Goal: Task Accomplishment & Management: Manage account settings

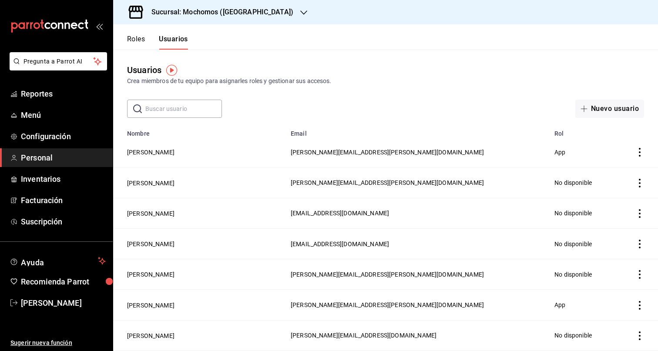
click at [259, 15] on div "Sucursal: Mochomos ([GEOGRAPHIC_DATA])" at bounding box center [215, 12] width 191 height 24
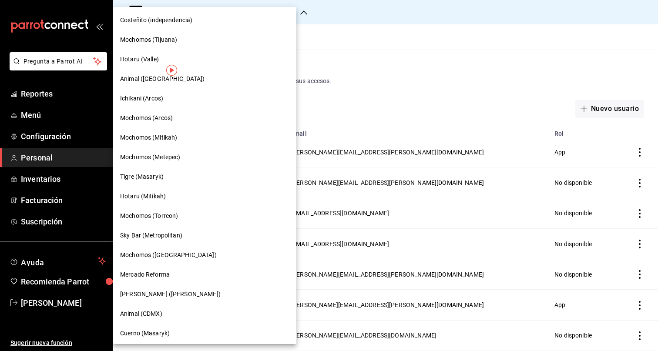
click at [156, 170] on div "Tigre (Masaryk)" at bounding box center [204, 177] width 183 height 20
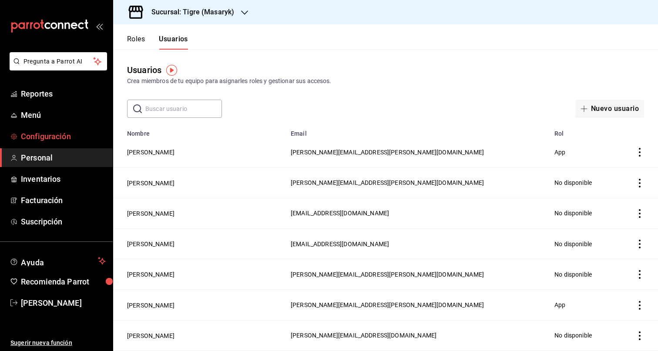
click at [37, 136] on span "Configuración" at bounding box center [63, 136] width 85 height 12
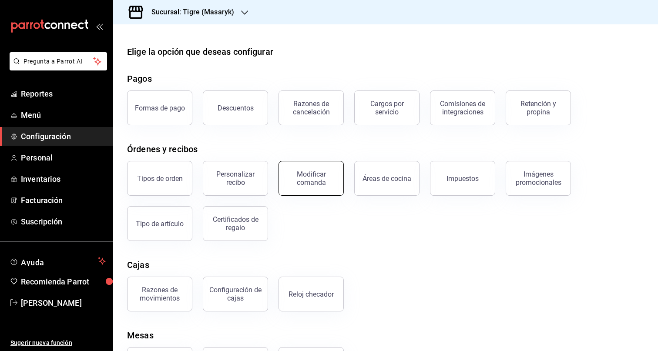
scroll to position [45, 0]
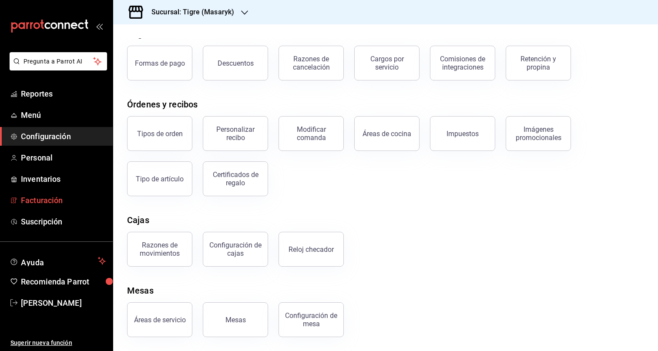
click at [55, 197] on span "Facturación" at bounding box center [63, 200] width 85 height 12
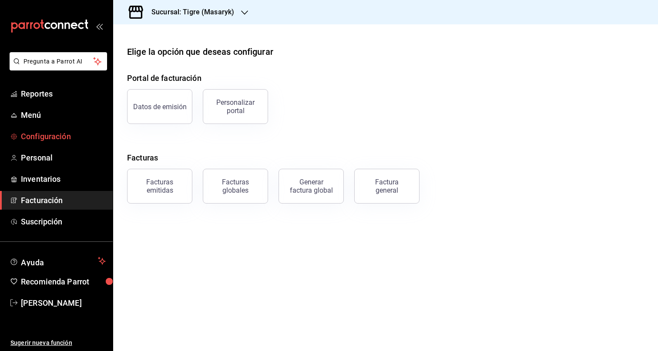
click at [26, 142] on link "Configuración" at bounding box center [56, 136] width 113 height 19
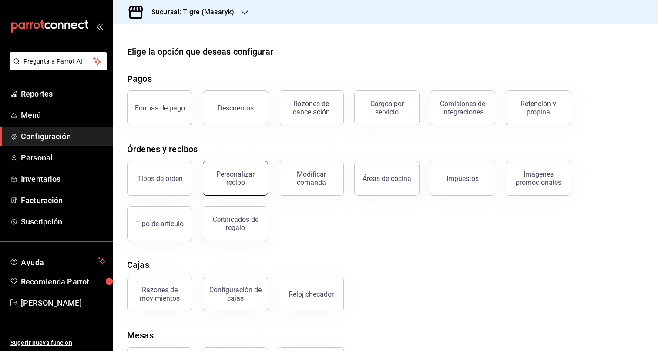
click at [221, 173] on div "Personalizar recibo" at bounding box center [235, 178] width 54 height 17
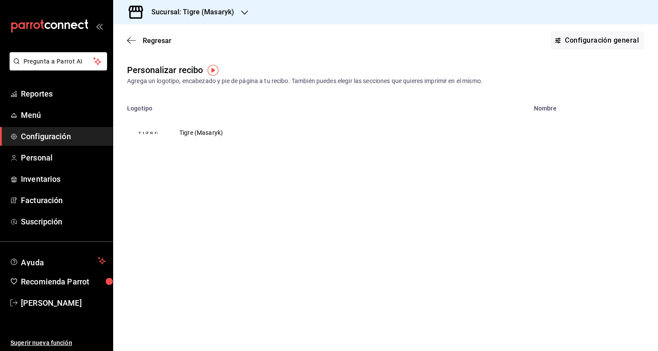
click at [201, 134] on td "Tigre (Masaryk)" at bounding box center [201, 133] width 64 height 42
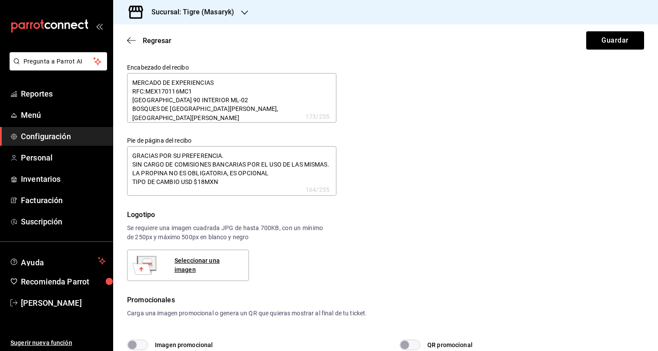
type textarea "x"
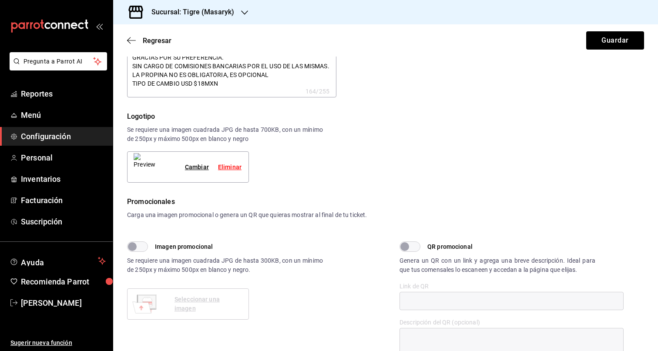
scroll to position [99, 0]
type textarea "x"
drag, startPoint x: 204, startPoint y: 86, endPoint x: 236, endPoint y: 95, distance: 33.9
click at [204, 85] on textarea "GRACIAS POR SU PREFERENCIA. SIN CARGO DE COMISIONES BANCARIAS POR EL USO DE LAS…" at bounding box center [231, 72] width 209 height 50
type textarea "x"
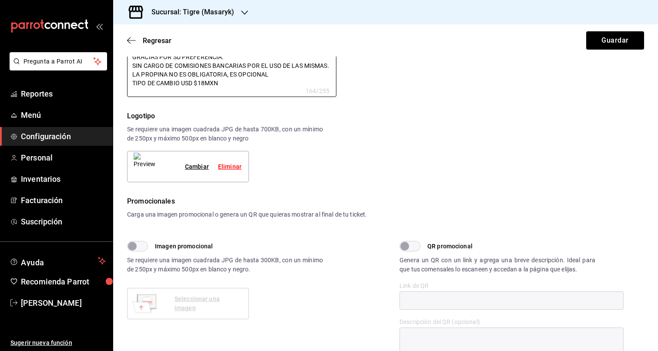
type textarea "x"
type textarea "GRACIAS POR SU PREFERENCIA. SIN CARGO DE COMISIONES BANCARIAS POR EL USO DE LAS…"
type textarea "x"
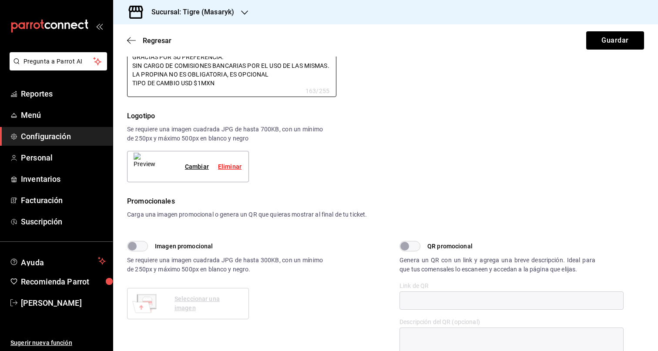
type textarea "GRACIAS POR SU PREFERENCIA. SIN CARGO DE COMISIONES BANCARIAS POR EL USO DE LAS…"
type textarea "x"
type textarea "GRACIAS POR SU PREFERENCIA. SIN CARGO DE COMISIONES BANCARIAS POR EL USO DE LAS…"
type textarea "x"
click at [621, 46] on button "Guardar" at bounding box center [615, 40] width 58 height 18
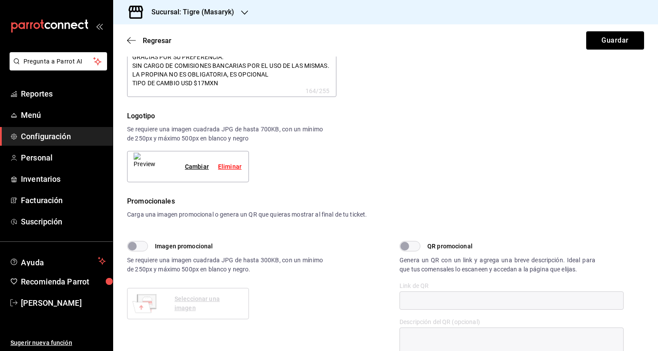
type textarea "x"
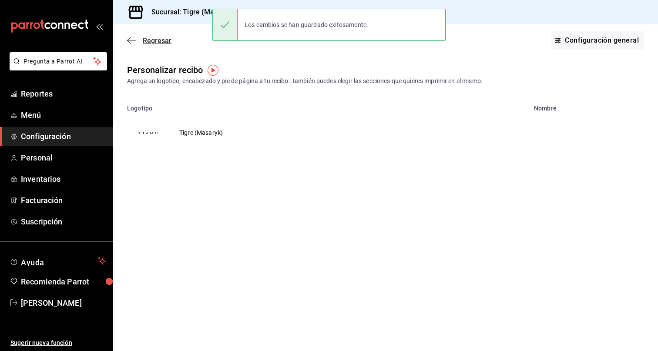
click at [157, 37] on span "Regresar" at bounding box center [157, 41] width 29 height 8
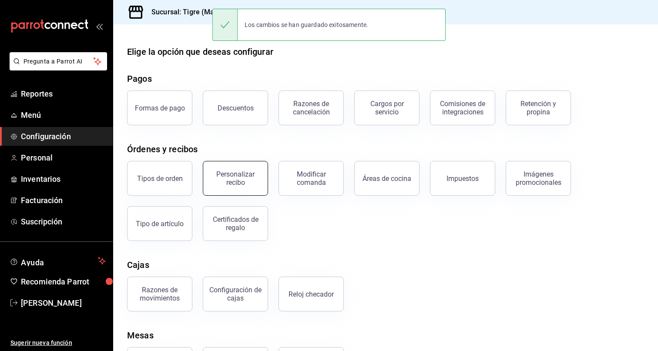
scroll to position [34, 0]
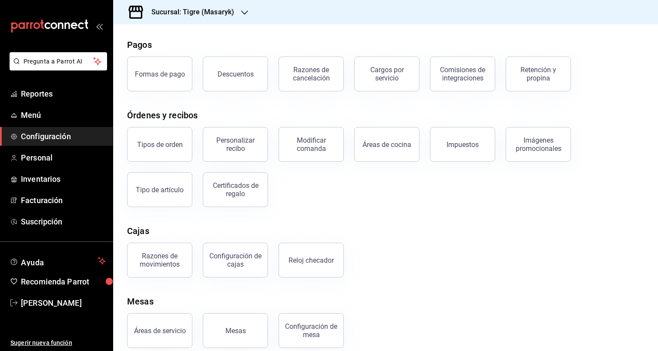
drag, startPoint x: 32, startPoint y: 136, endPoint x: 40, endPoint y: 137, distance: 8.3
click at [32, 136] on span "Configuración" at bounding box center [63, 136] width 85 height 12
click at [157, 60] on button "Formas de pago" at bounding box center [159, 74] width 65 height 35
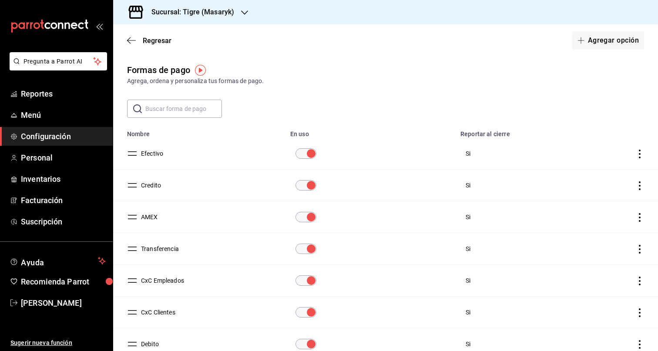
scroll to position [86, 0]
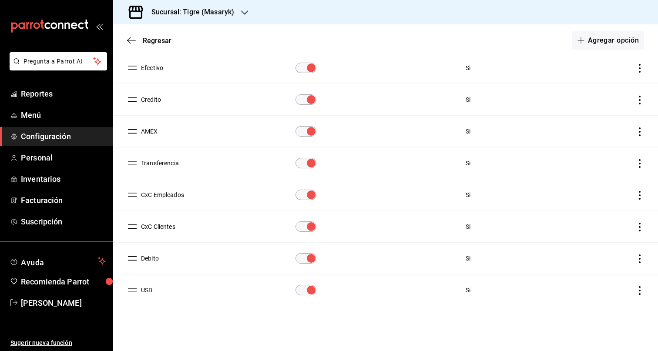
click at [152, 289] on button "USD" at bounding box center [144, 290] width 15 height 9
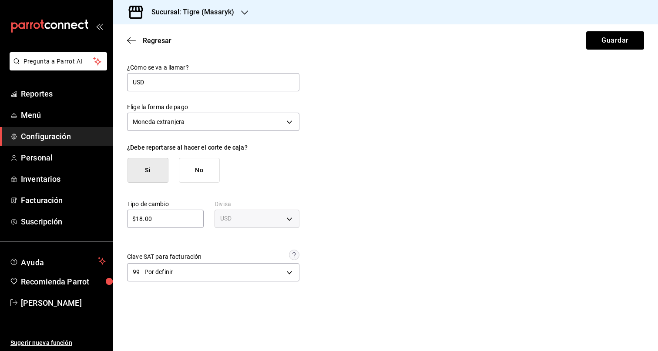
drag, startPoint x: 140, startPoint y: 217, endPoint x: 150, endPoint y: 217, distance: 9.6
click at [141, 217] on input "$18.00" at bounding box center [165, 219] width 77 height 10
type input "$17.00"
click at [434, 175] on div "¿Cómo se va a llamar? USD Elige la forma de pago Moneda extranjera FOREIGN_CURR…" at bounding box center [385, 174] width 517 height 221
click at [609, 39] on button "Guardar" at bounding box center [615, 40] width 58 height 18
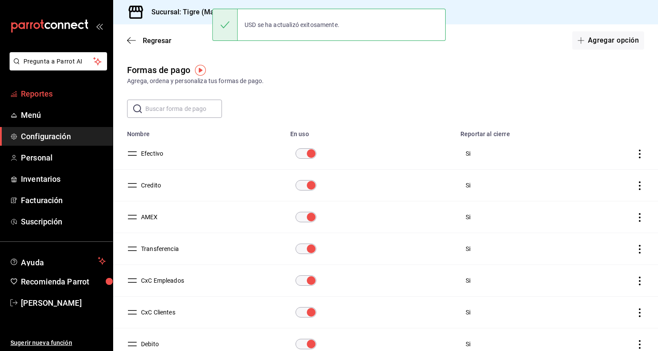
click at [19, 97] on link "Reportes" at bounding box center [56, 93] width 113 height 19
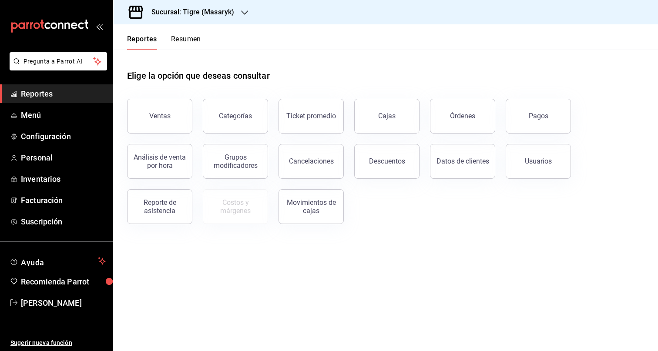
click at [241, 17] on div "Sucursal: Tigre (Masaryk)" at bounding box center [185, 12] width 131 height 24
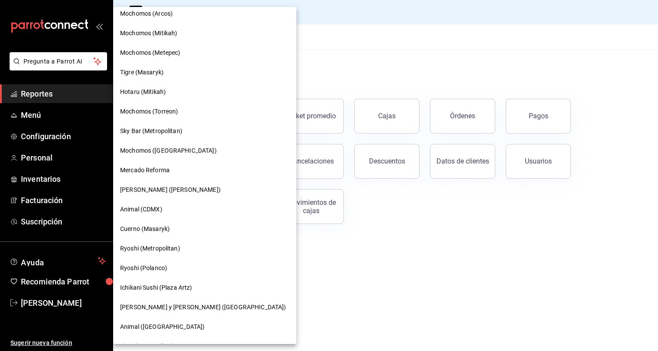
scroll to position [105, 0]
click at [147, 85] on div "Hotaru (Mitikah)" at bounding box center [204, 92] width 183 height 20
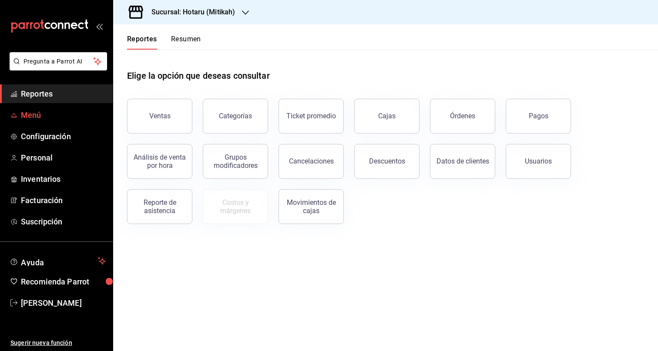
click at [74, 115] on span "Menú" at bounding box center [63, 115] width 85 height 12
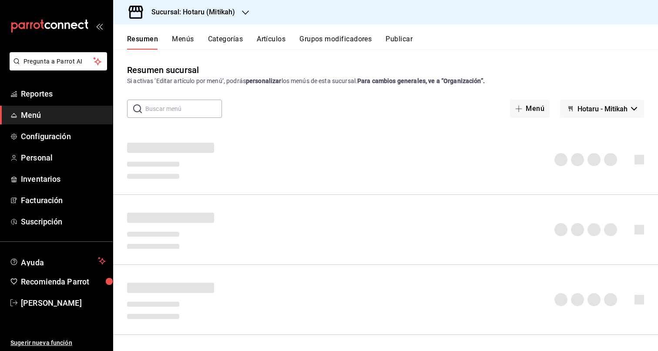
click at [181, 39] on button "Menús" at bounding box center [183, 42] width 22 height 15
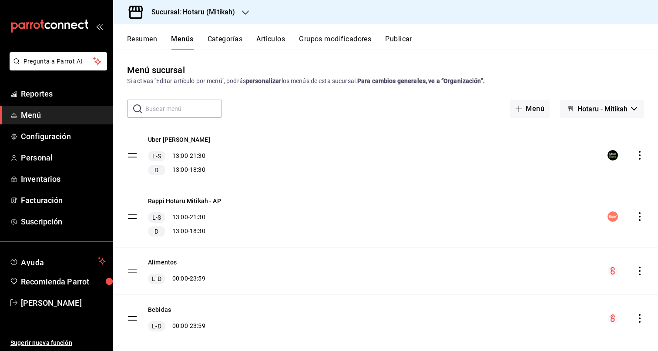
click at [640, 158] on icon "actions" at bounding box center [639, 155] width 9 height 9
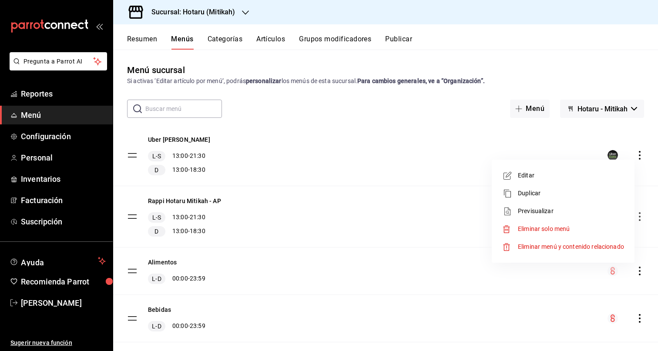
click at [551, 213] on span "Previsualizar" at bounding box center [571, 211] width 106 height 9
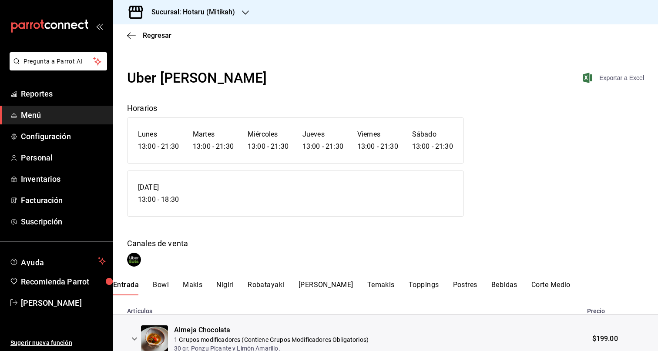
click at [602, 74] on span "Exportar a Excel" at bounding box center [614, 78] width 60 height 10
